Goal: Find specific page/section: Find specific page/section

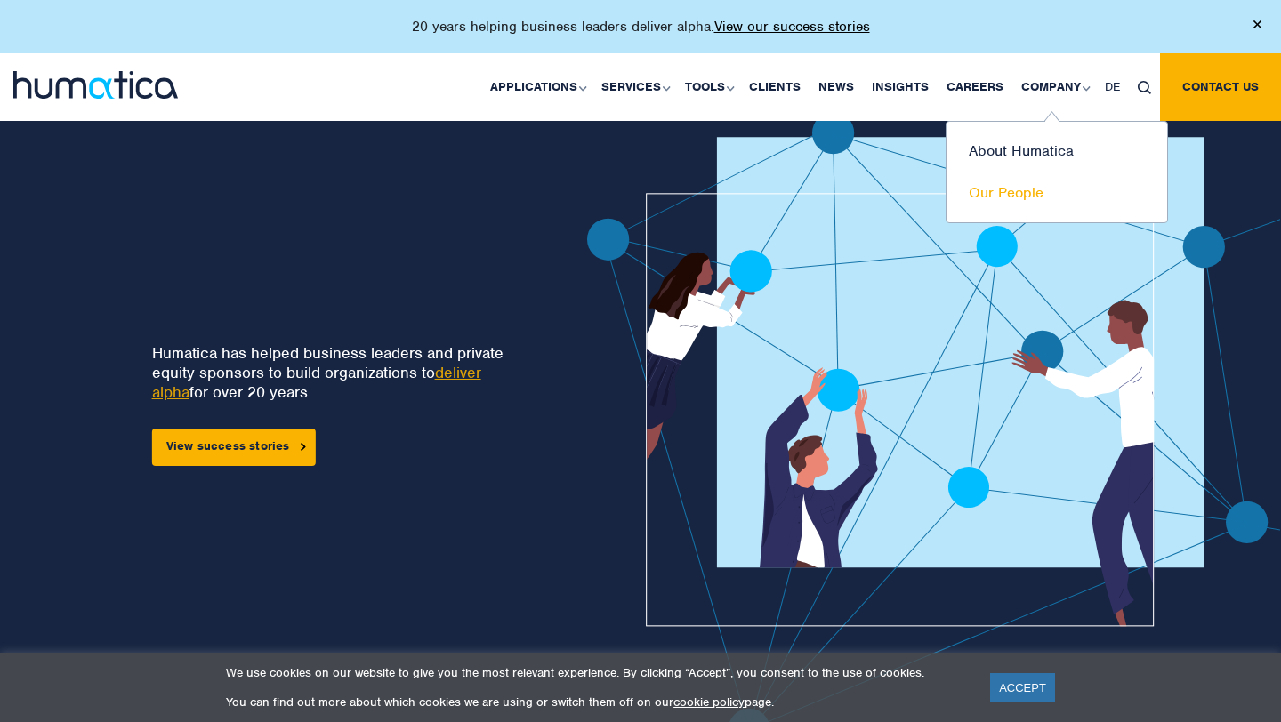
click at [1006, 198] on link "Our People" at bounding box center [1057, 193] width 221 height 41
